Goal: Task Accomplishment & Management: Complete application form

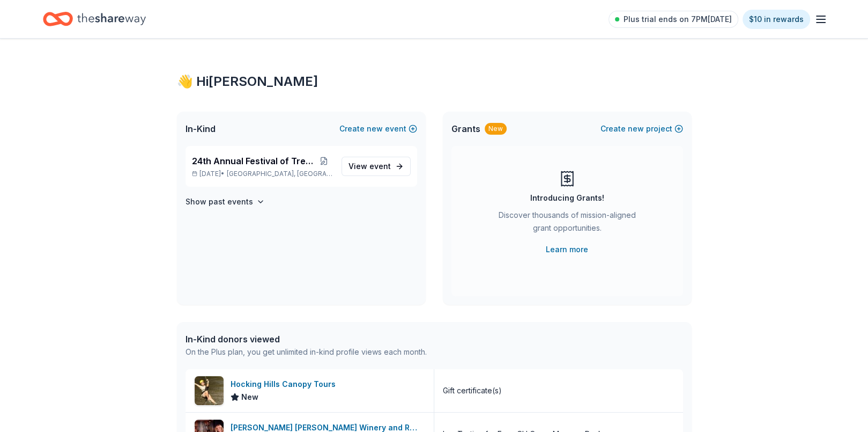
click at [118, 18] on icon "Home" at bounding box center [111, 19] width 69 height 22
click at [268, 163] on span "24th Annual Festival of Trees Gala" at bounding box center [253, 160] width 123 height 13
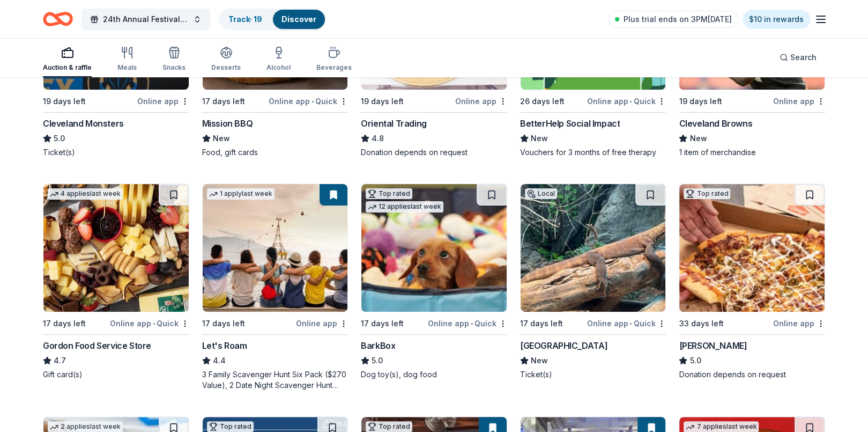
scroll to position [257, 0]
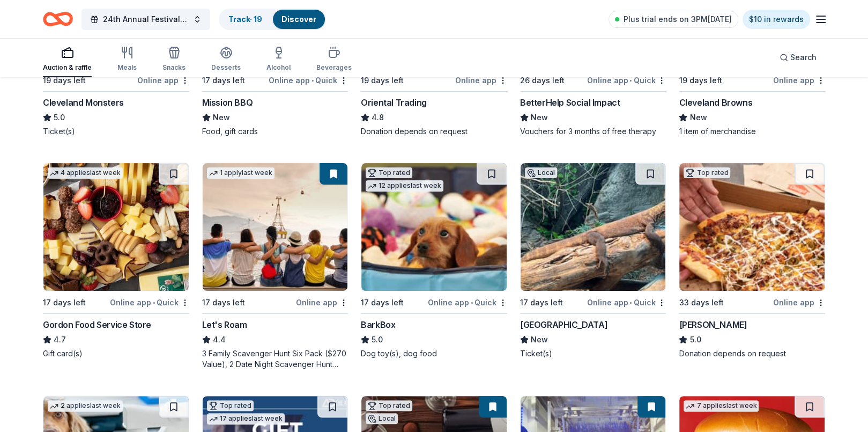
click at [600, 324] on div "Cincinnati Zoo & Botanical Garden" at bounding box center [563, 324] width 87 height 13
click at [446, 259] on img at bounding box center [434, 227] width 145 height 128
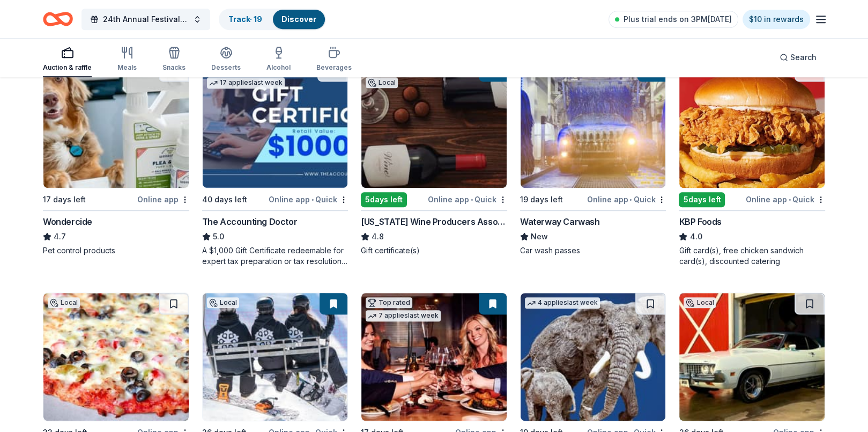
scroll to position [615, 0]
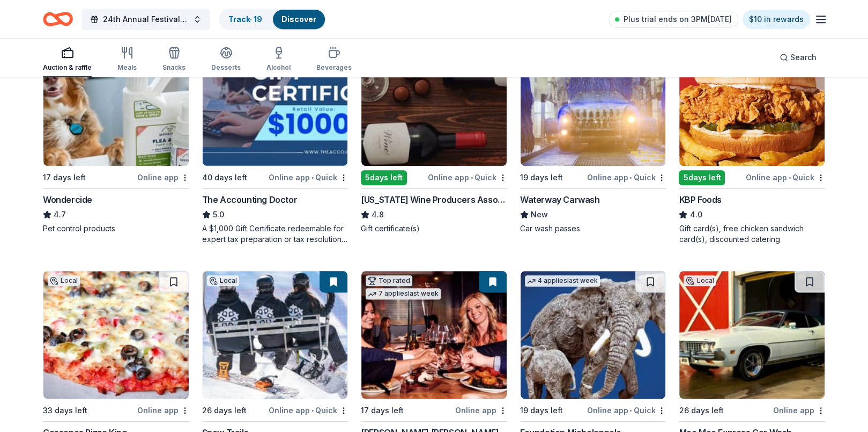
click at [288, 144] on img at bounding box center [275, 102] width 145 height 128
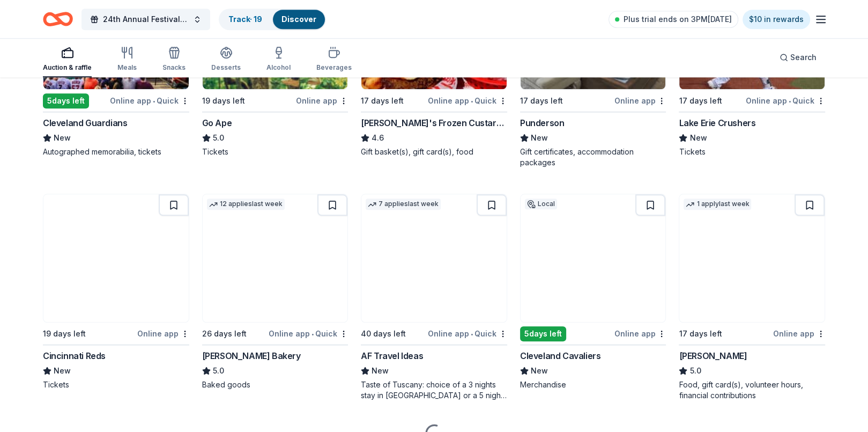
scroll to position [1173, 0]
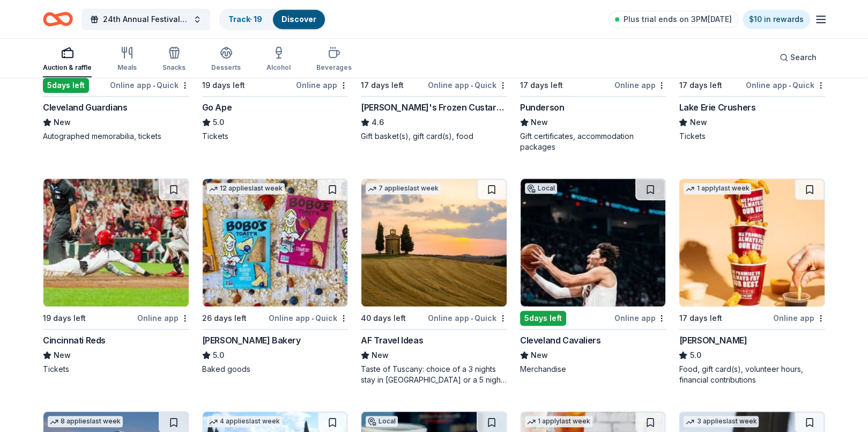
click at [67, 341] on div "Cincinnati Reds" at bounding box center [74, 340] width 63 height 13
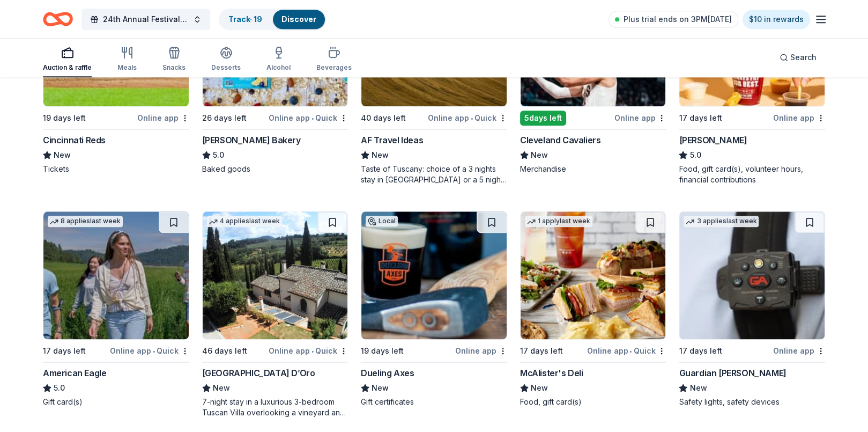
scroll to position [1422, 0]
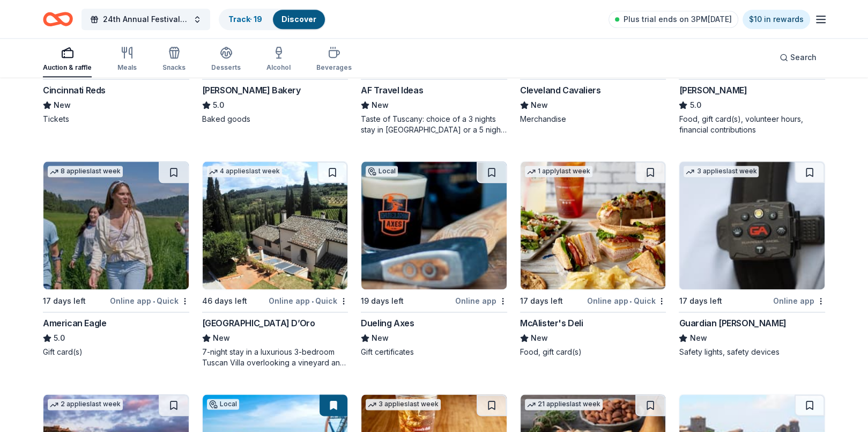
click at [90, 322] on div "American Eagle" at bounding box center [74, 322] width 63 height 13
click at [399, 316] on div "Dueling Axes" at bounding box center [387, 322] width 53 height 13
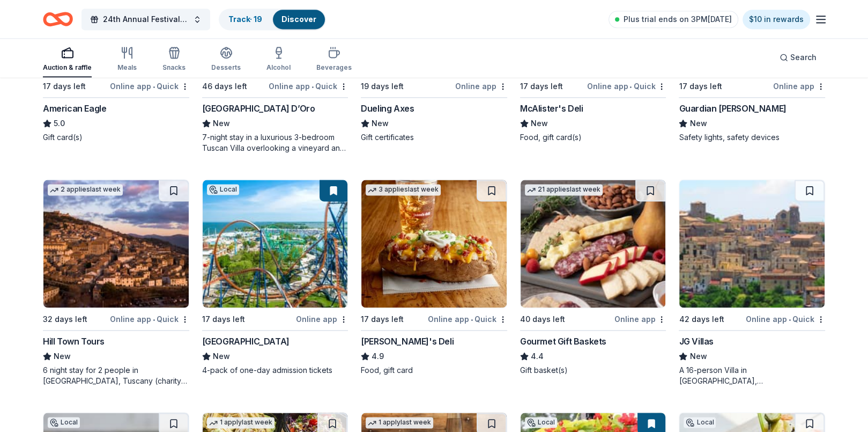
scroll to position [1659, 0]
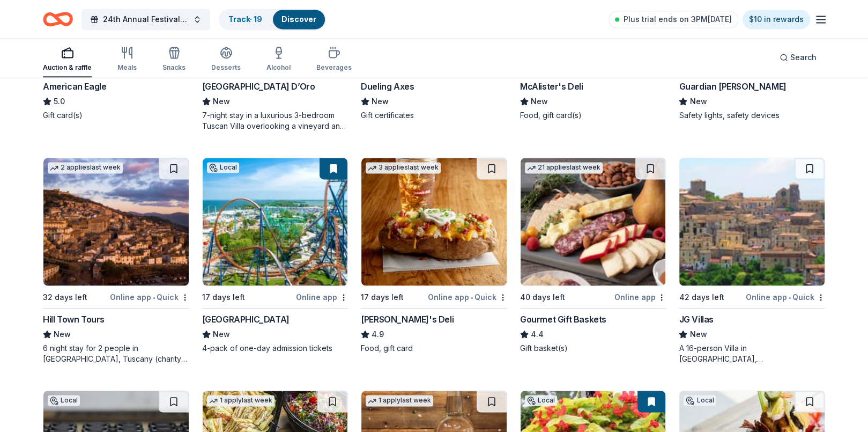
click at [699, 316] on div "JG Villas" at bounding box center [696, 319] width 34 height 13
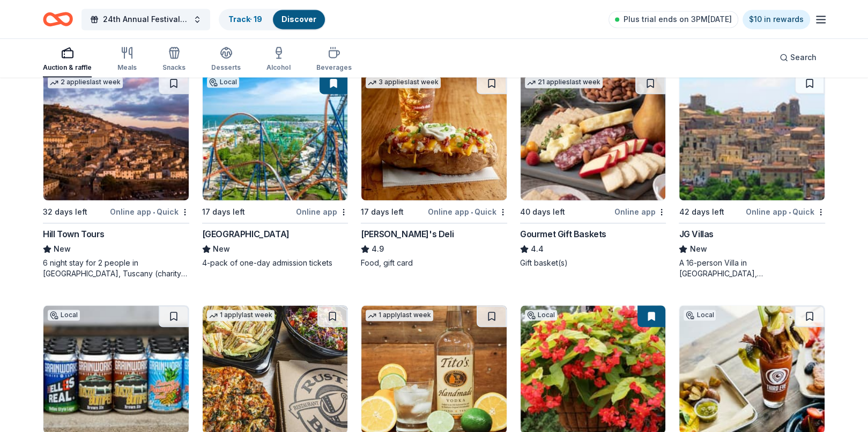
scroll to position [1766, 0]
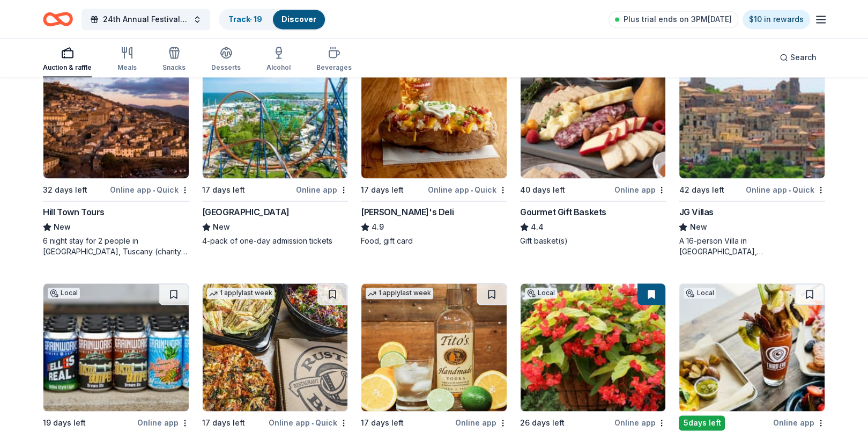
click at [86, 212] on div "Hill Town Tours" at bounding box center [74, 211] width 62 height 13
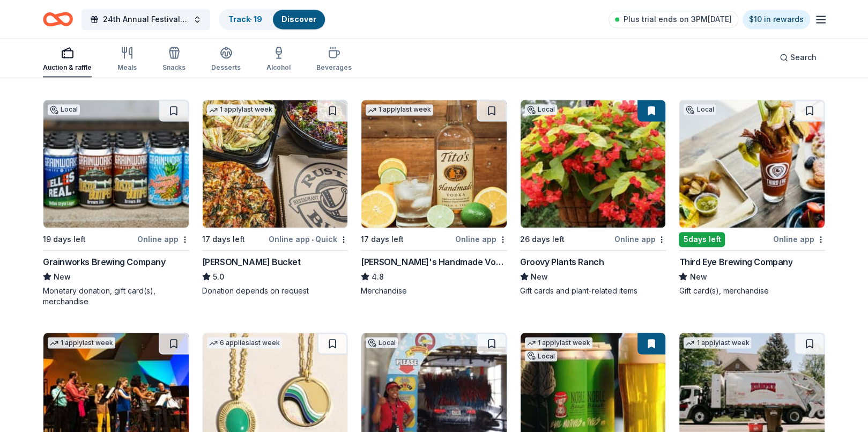
scroll to position [1959, 0]
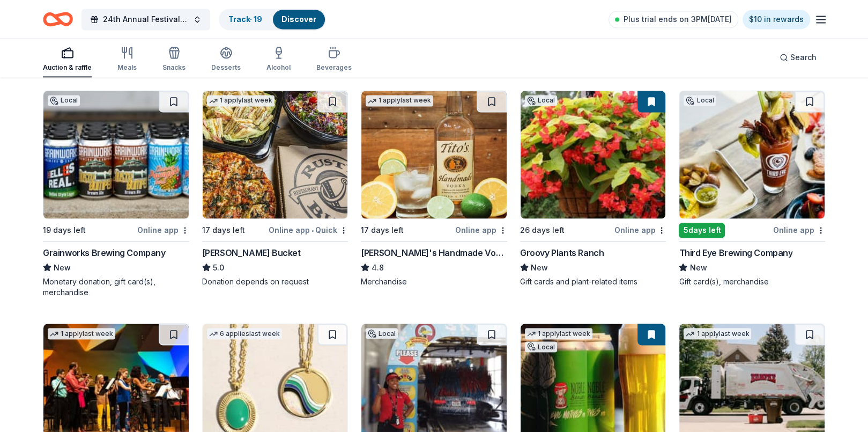
click at [109, 250] on div "Grainworks Brewing Company" at bounding box center [104, 252] width 123 height 13
click at [386, 250] on div "Tito's Handmade Vodka" at bounding box center [434, 252] width 146 height 13
click at [710, 230] on div "5 days left" at bounding box center [702, 230] width 46 height 15
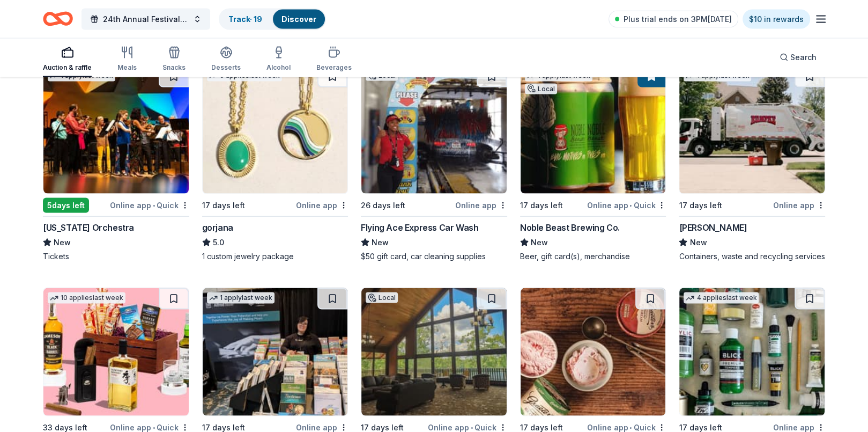
scroll to position [2238, 0]
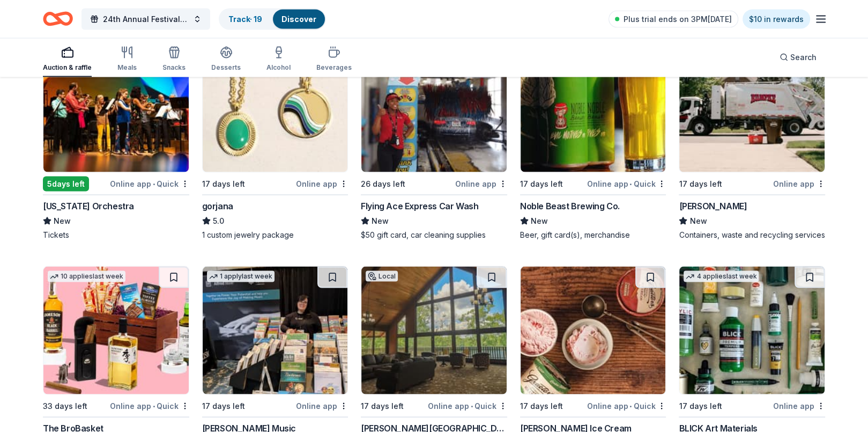
click at [212, 205] on div "gorjana" at bounding box center [217, 206] width 31 height 13
click at [551, 203] on div "Noble Beast Brewing Co." at bounding box center [570, 206] width 100 height 13
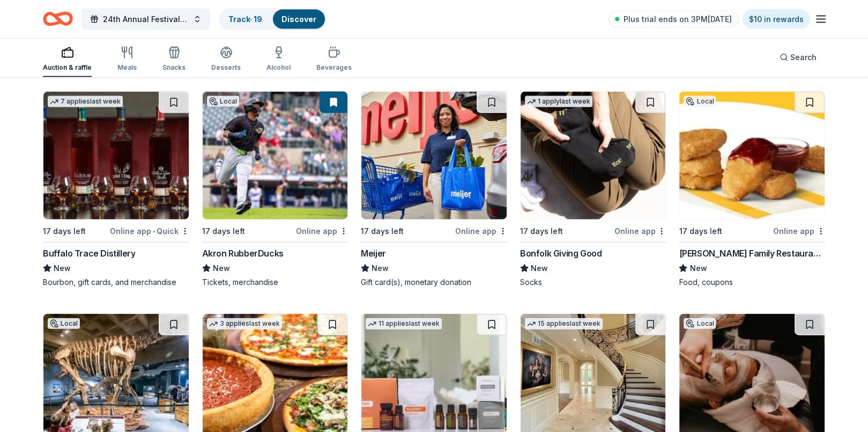
scroll to position [2667, 0]
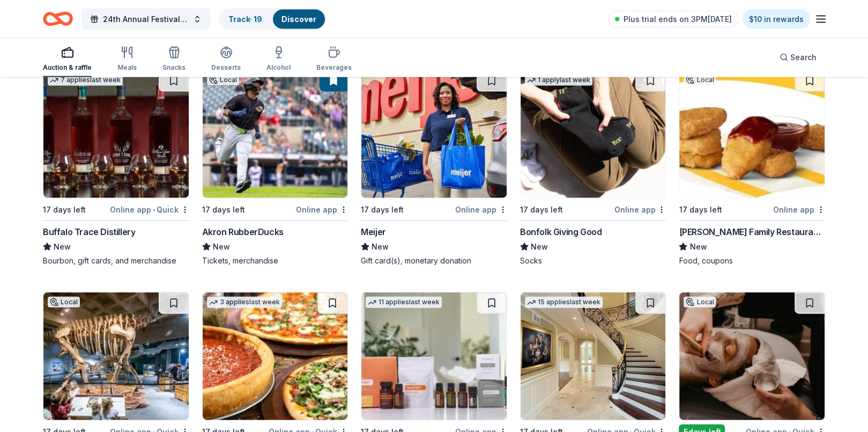
click at [95, 231] on div "Buffalo Trace Distillery" at bounding box center [89, 231] width 92 height 13
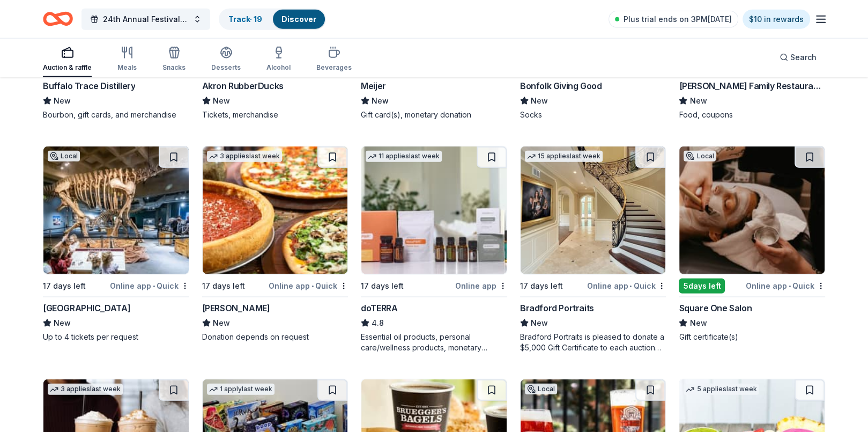
scroll to position [2817, 0]
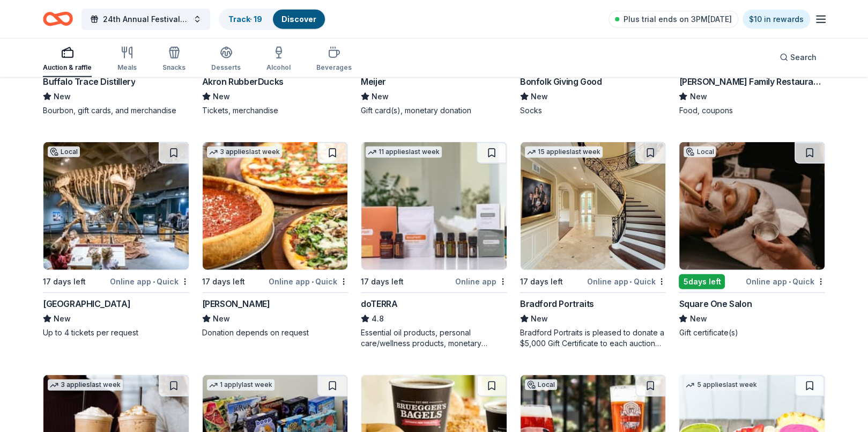
click at [380, 301] on div "doTERRA" at bounding box center [379, 303] width 36 height 13
click at [557, 293] on div "15 applies last week 17 days left Online app • Quick Bradford Portraits New Bra…" at bounding box center [593, 245] width 146 height 207
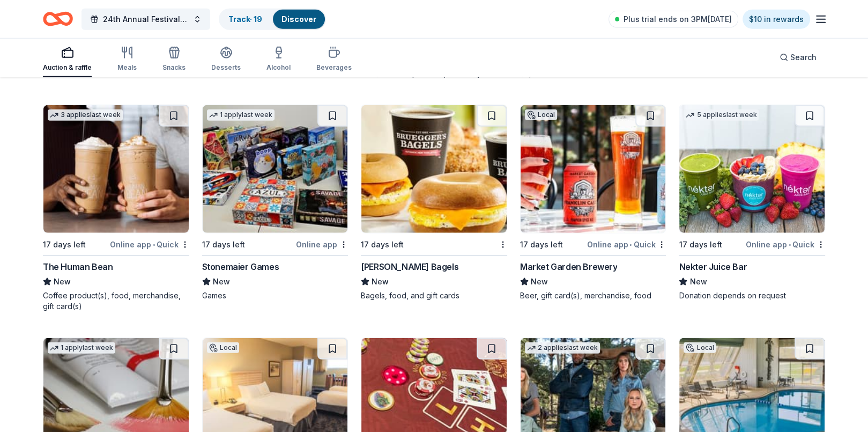
scroll to position [3096, 0]
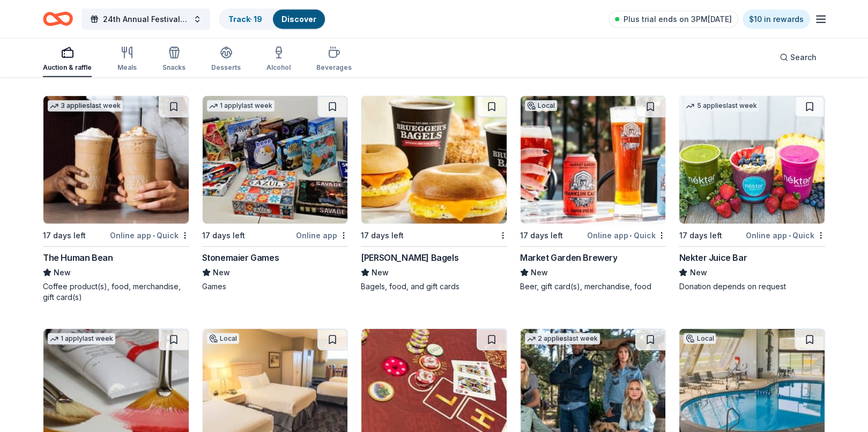
click at [418, 252] on div "Bruegger's Bagels" at bounding box center [410, 257] width 98 height 13
click at [584, 252] on div "Market Garden Brewery" at bounding box center [569, 257] width 98 height 13
click at [77, 256] on div "The Human Bean" at bounding box center [78, 257] width 70 height 13
click at [233, 255] on div "Stonemaier Games" at bounding box center [240, 257] width 77 height 13
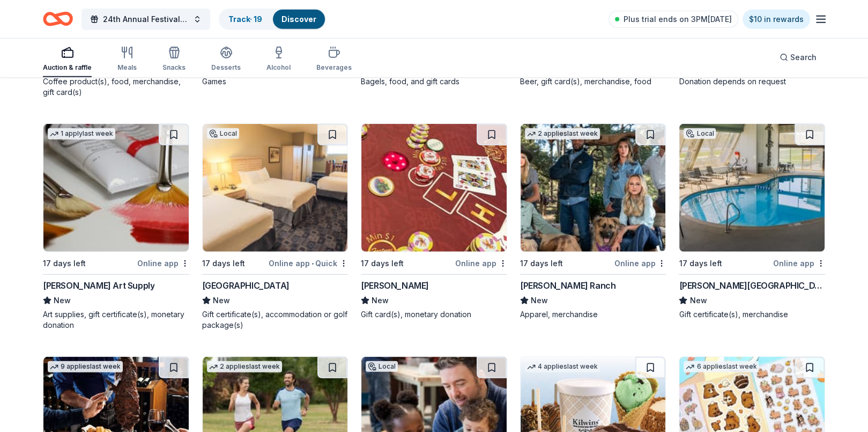
scroll to position [3311, 0]
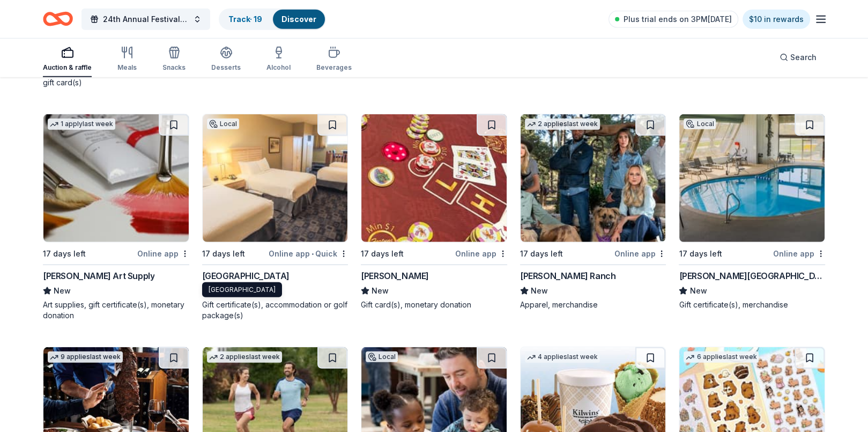
click at [279, 274] on div "Maumee Bay Lodge & Conference Center" at bounding box center [245, 275] width 87 height 13
click at [698, 273] on div "Hueston Woods Lodge" at bounding box center [752, 275] width 146 height 13
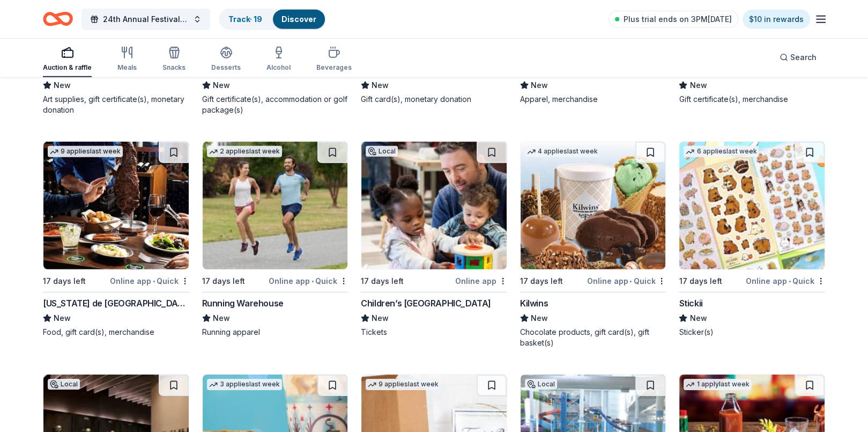
scroll to position [3537, 0]
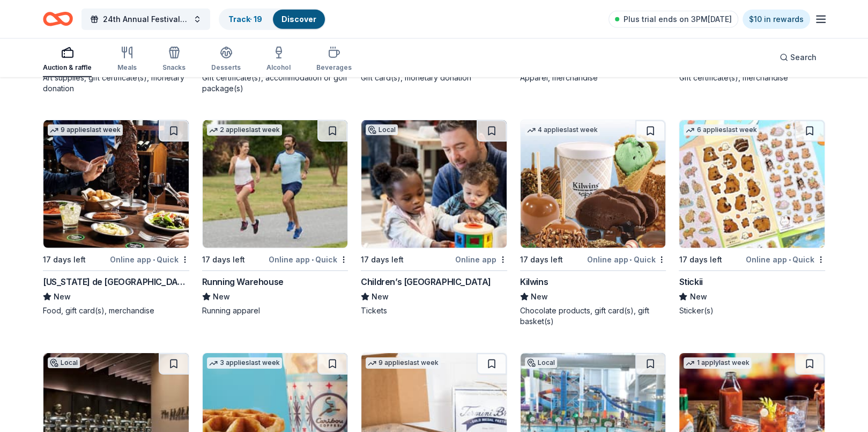
click at [72, 210] on img at bounding box center [115, 184] width 145 height 128
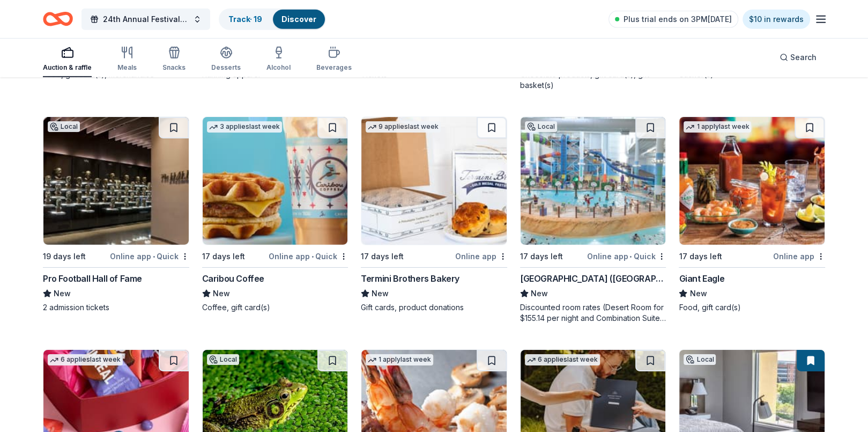
scroll to position [3795, 0]
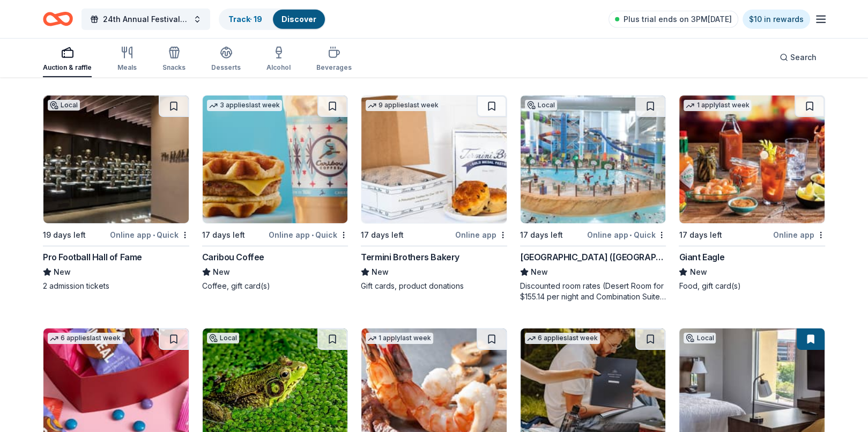
click at [573, 254] on div "Kalahari Resorts (OH)" at bounding box center [593, 256] width 146 height 13
click at [105, 252] on div "Pro Football Hall of Fame" at bounding box center [92, 256] width 99 height 13
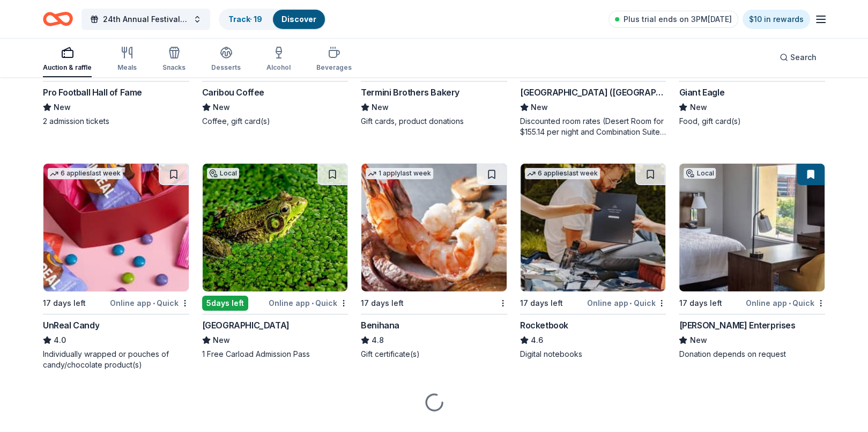
scroll to position [3981, 0]
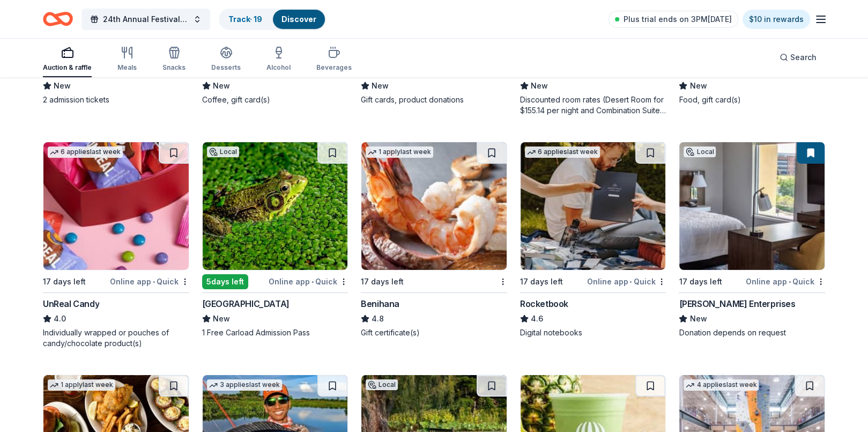
click at [378, 302] on div "Benihana" at bounding box center [380, 303] width 39 height 13
click at [547, 297] on div "Rocketbook" at bounding box center [544, 303] width 48 height 13
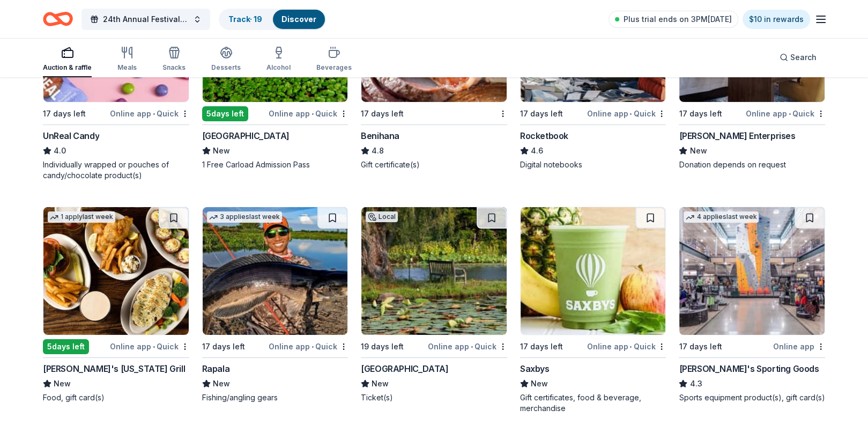
scroll to position [4153, 0]
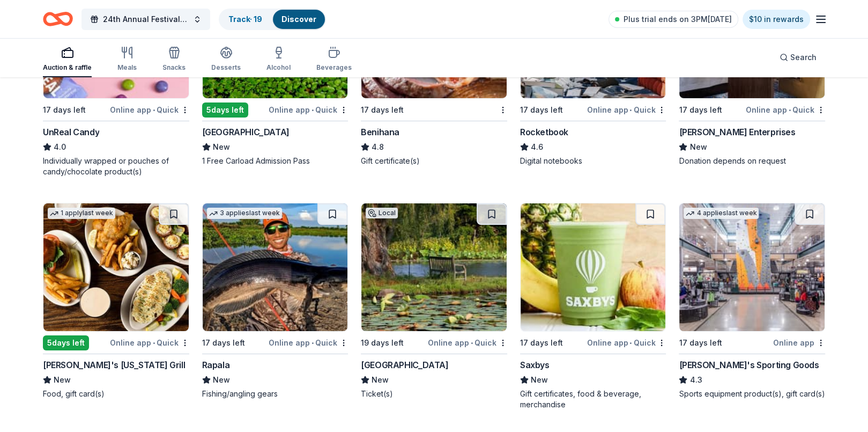
click at [733, 364] on div "Dick's Sporting Goods" at bounding box center [749, 364] width 140 height 13
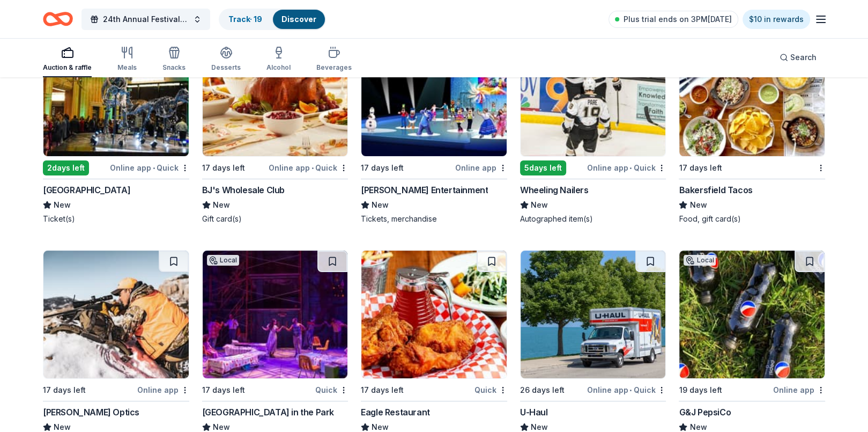
scroll to position [4582, 0]
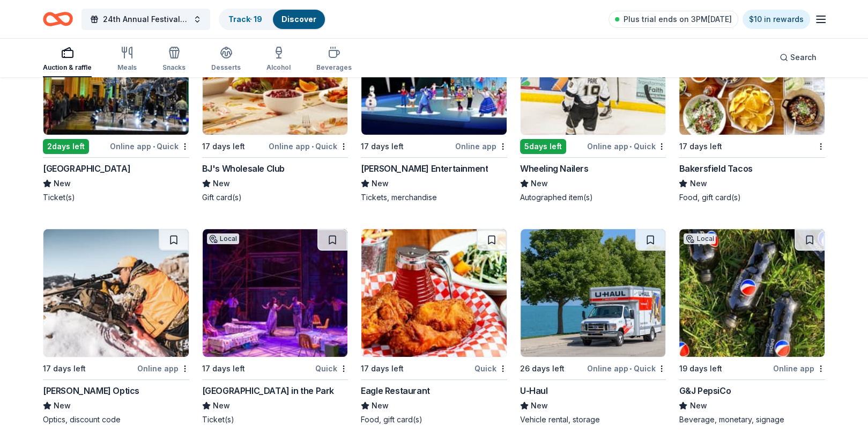
click at [224, 166] on div "BJ's Wholesale Club" at bounding box center [243, 168] width 83 height 13
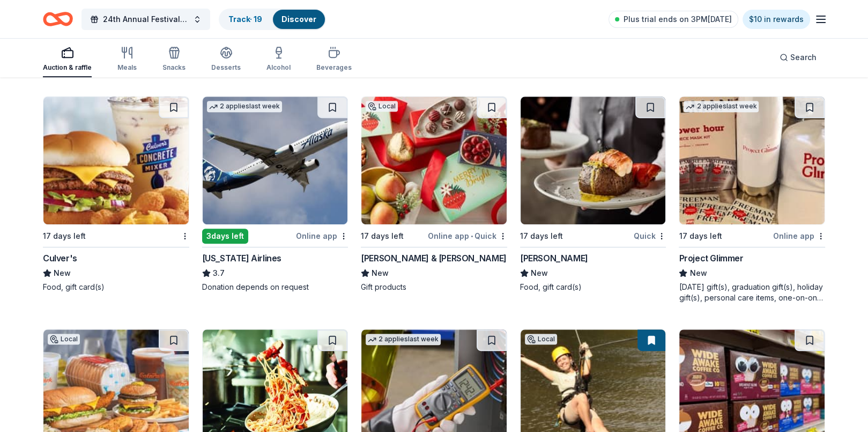
scroll to position [4946, 0]
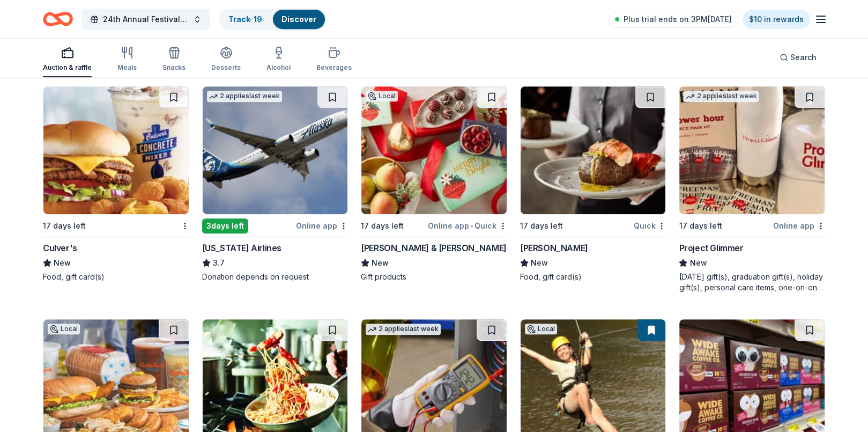
click at [51, 247] on div "Culver's" at bounding box center [60, 247] width 34 height 13
click at [249, 177] on img at bounding box center [275, 150] width 145 height 128
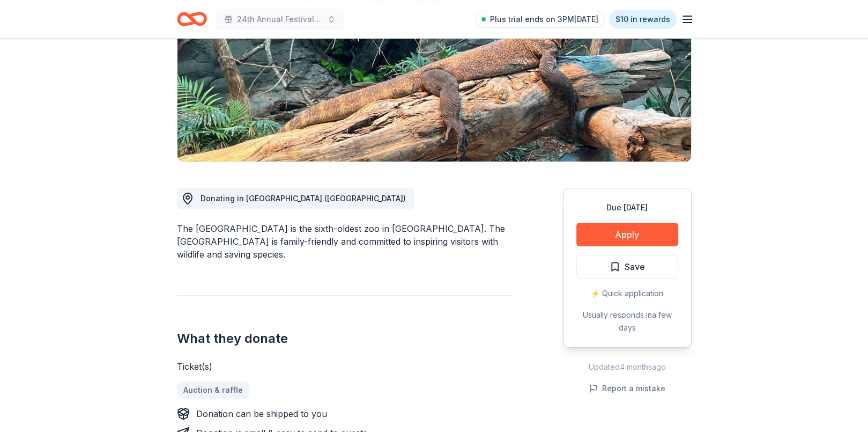
scroll to position [118, 0]
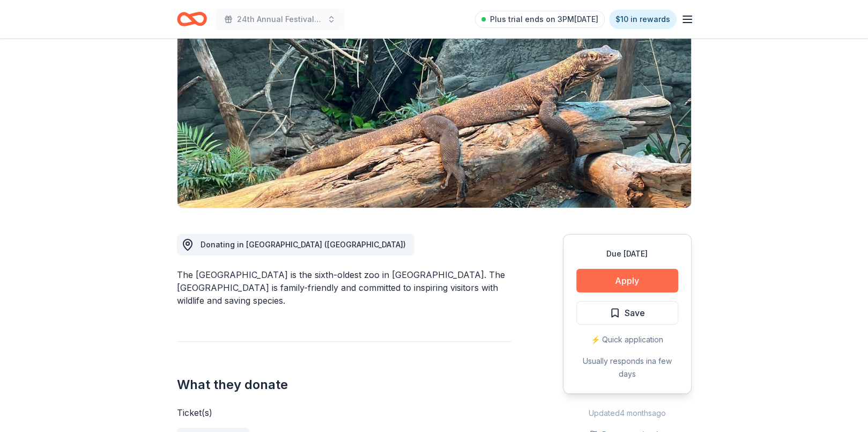
click at [621, 282] on button "Apply" at bounding box center [628, 281] width 102 height 24
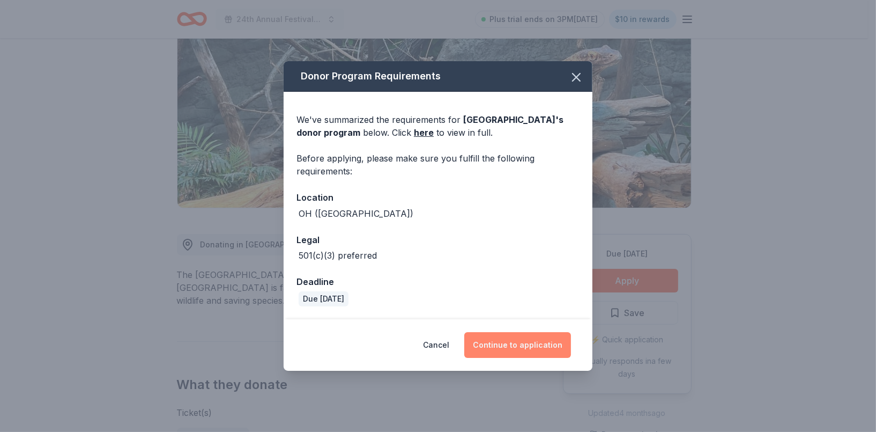
click at [499, 347] on button "Continue to application" at bounding box center [518, 345] width 107 height 26
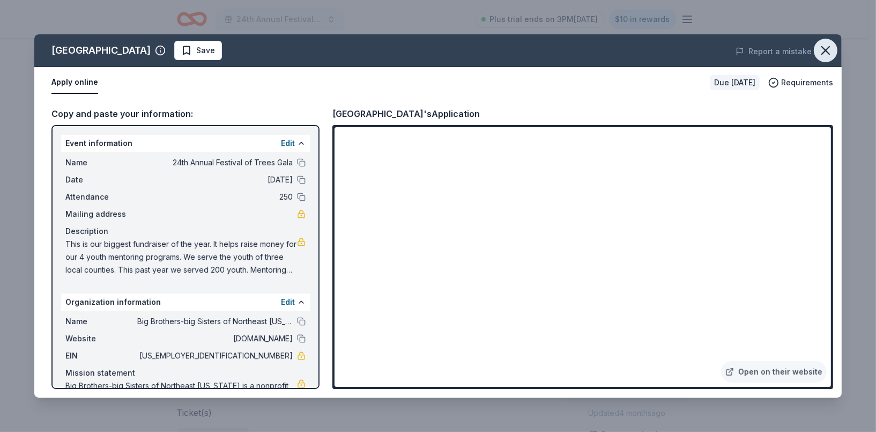
click at [826, 51] on icon "button" at bounding box center [826, 50] width 15 height 15
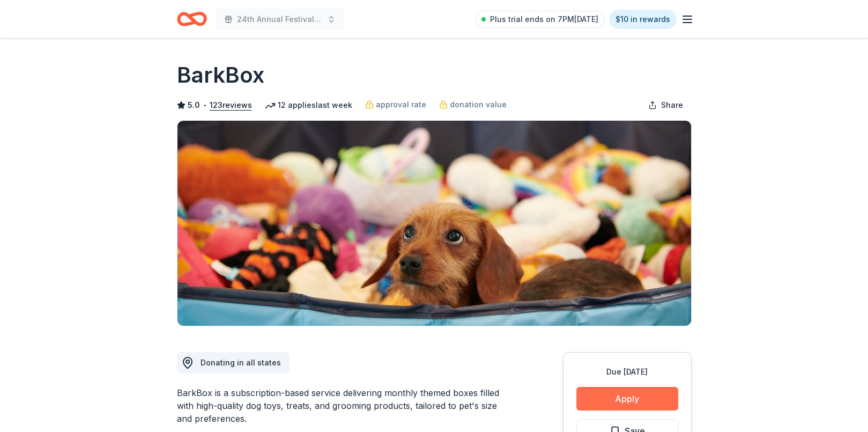
click at [614, 401] on button "Apply" at bounding box center [628, 399] width 102 height 24
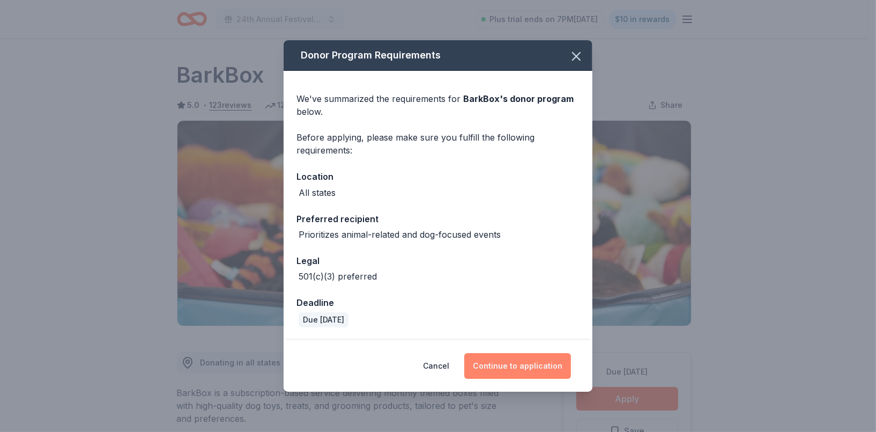
click at [512, 365] on button "Continue to application" at bounding box center [518, 366] width 107 height 26
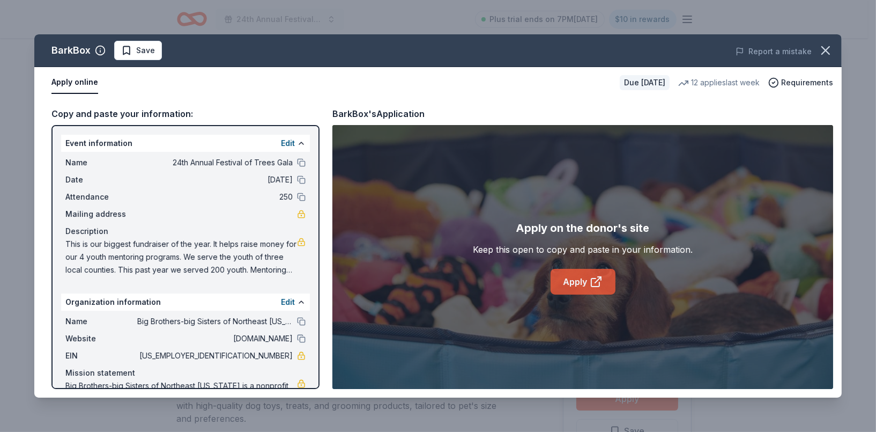
click at [594, 282] on icon at bounding box center [596, 281] width 13 height 13
click at [830, 45] on icon "button" at bounding box center [826, 50] width 15 height 15
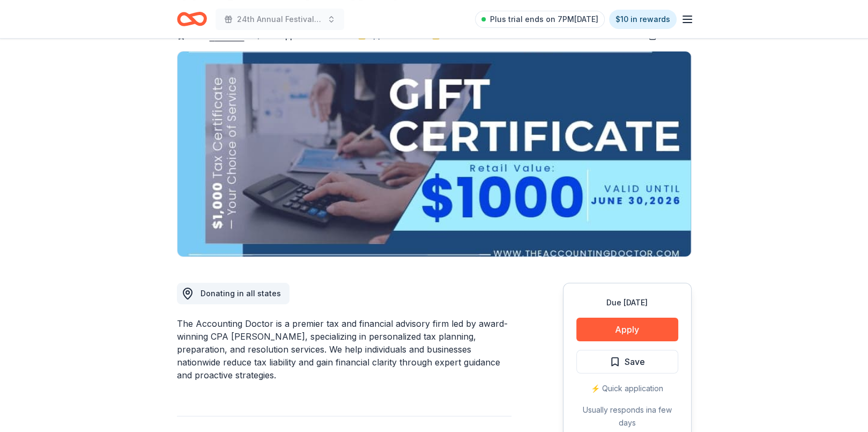
scroll to position [88, 0]
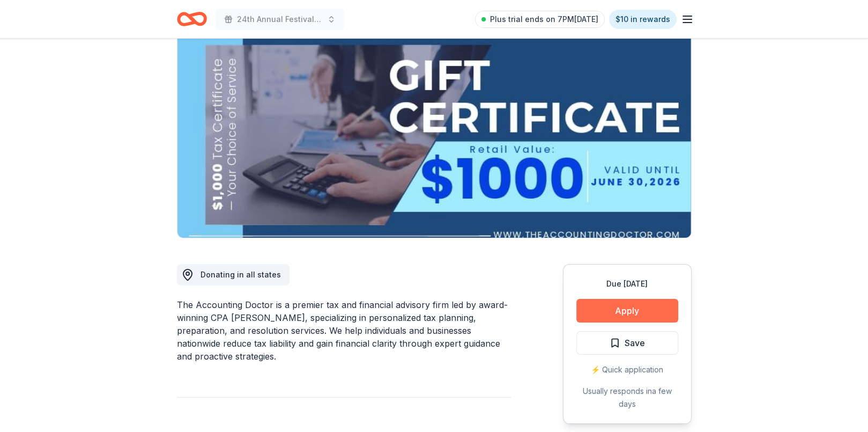
click at [658, 315] on button "Apply" at bounding box center [628, 311] width 102 height 24
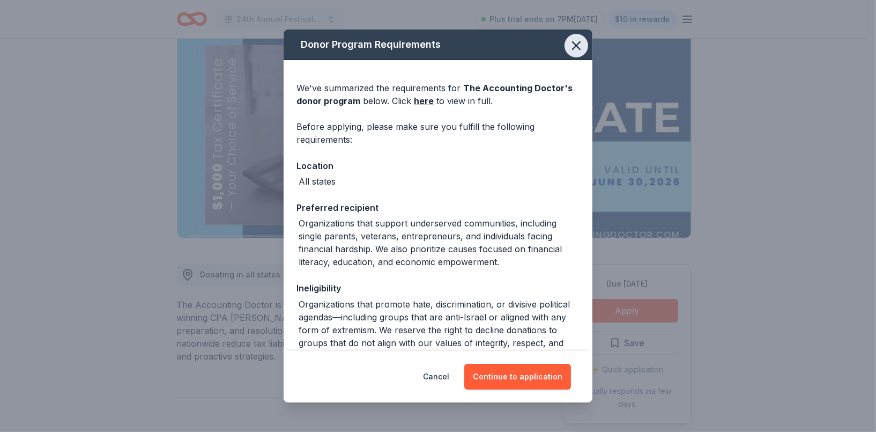
click at [569, 51] on icon "button" at bounding box center [576, 45] width 15 height 15
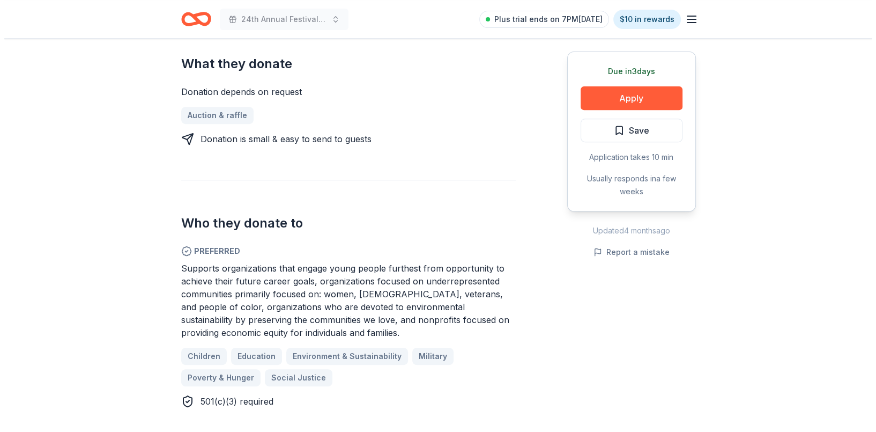
scroll to position [456, 0]
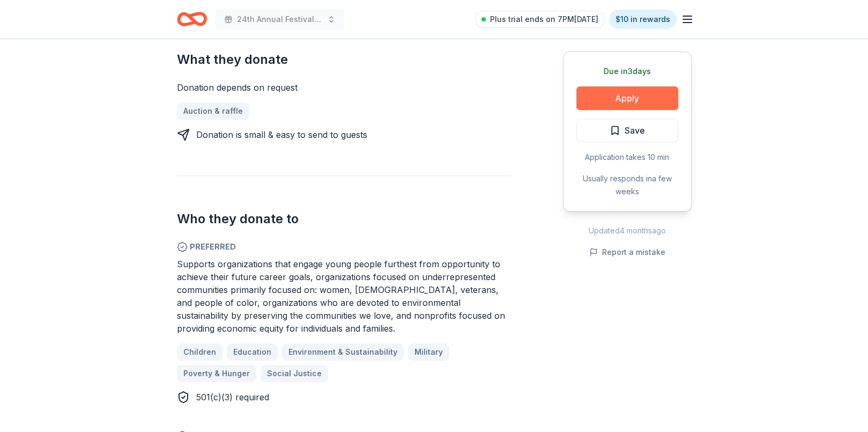
click at [650, 93] on button "Apply" at bounding box center [628, 98] width 102 height 24
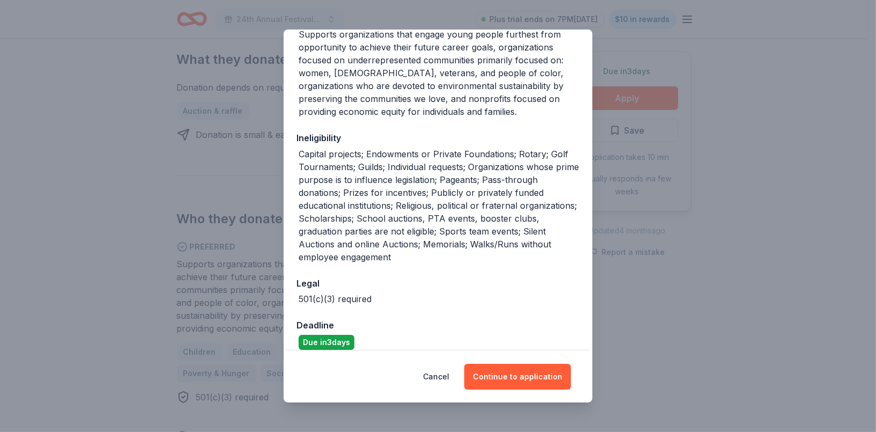
scroll to position [200, 0]
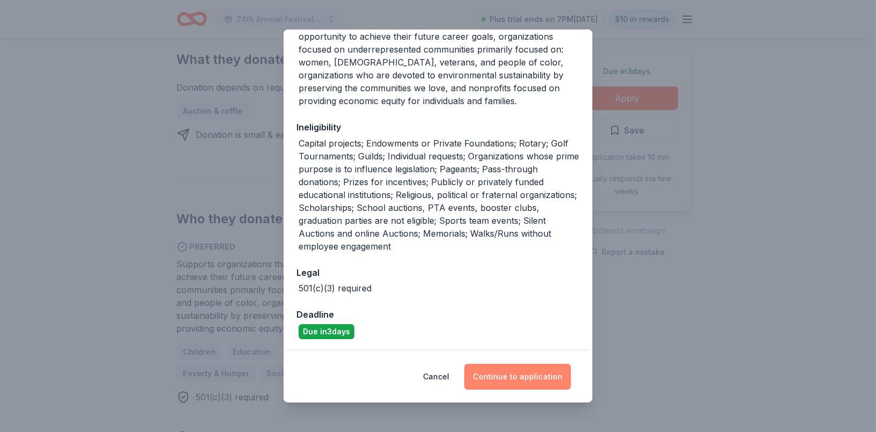
click at [508, 378] on button "Continue to application" at bounding box center [518, 377] width 107 height 26
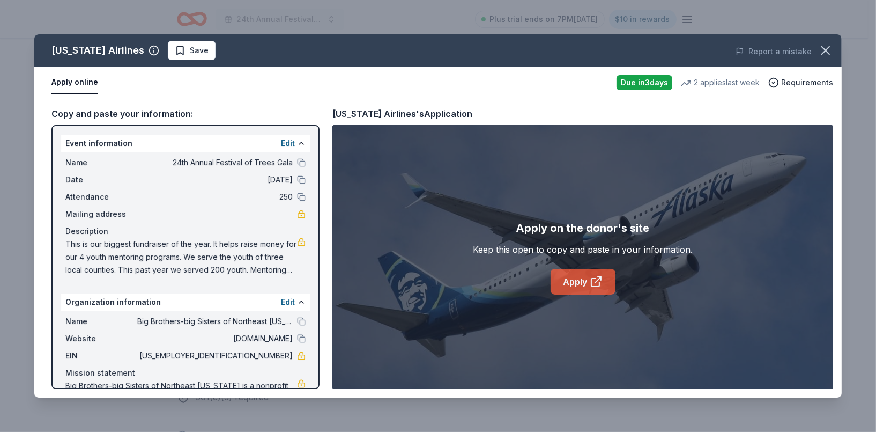
click at [574, 285] on link "Apply" at bounding box center [583, 282] width 65 height 26
